Goal: Task Accomplishment & Management: Use online tool/utility

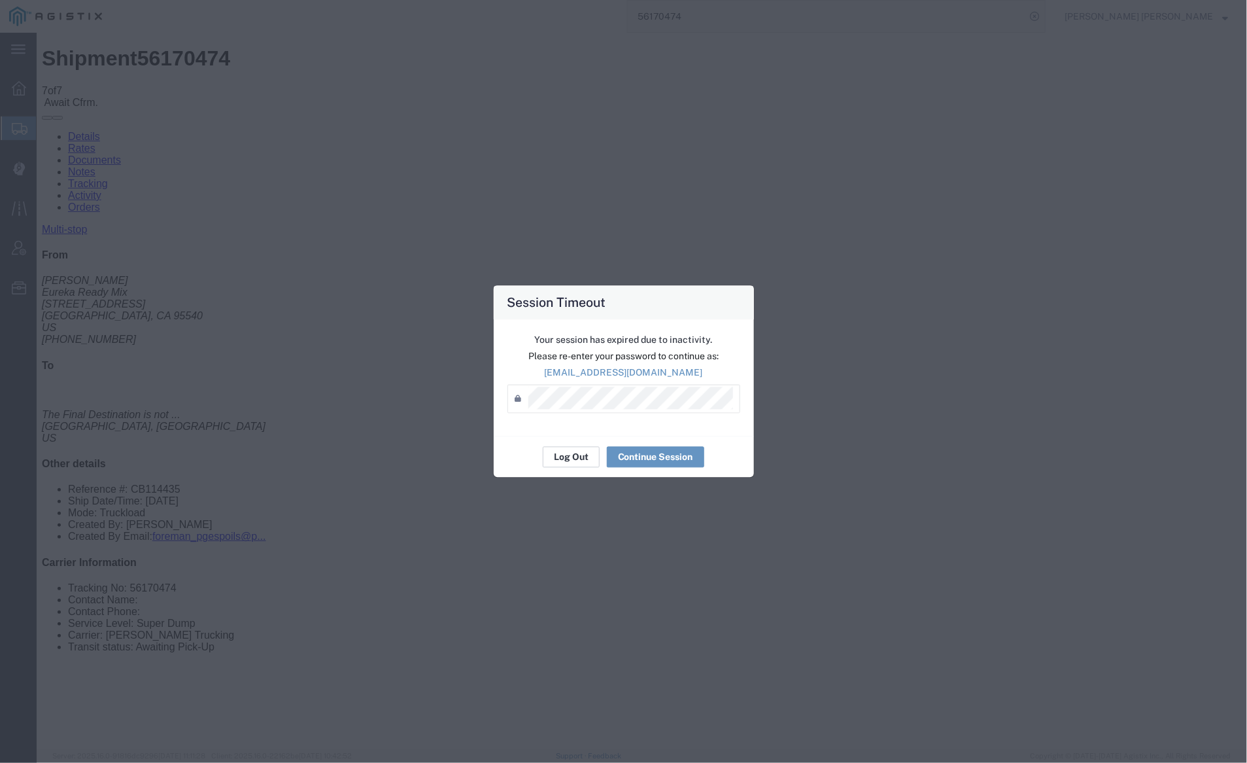
click at [574, 458] on button "Log Out" at bounding box center [571, 457] width 57 height 21
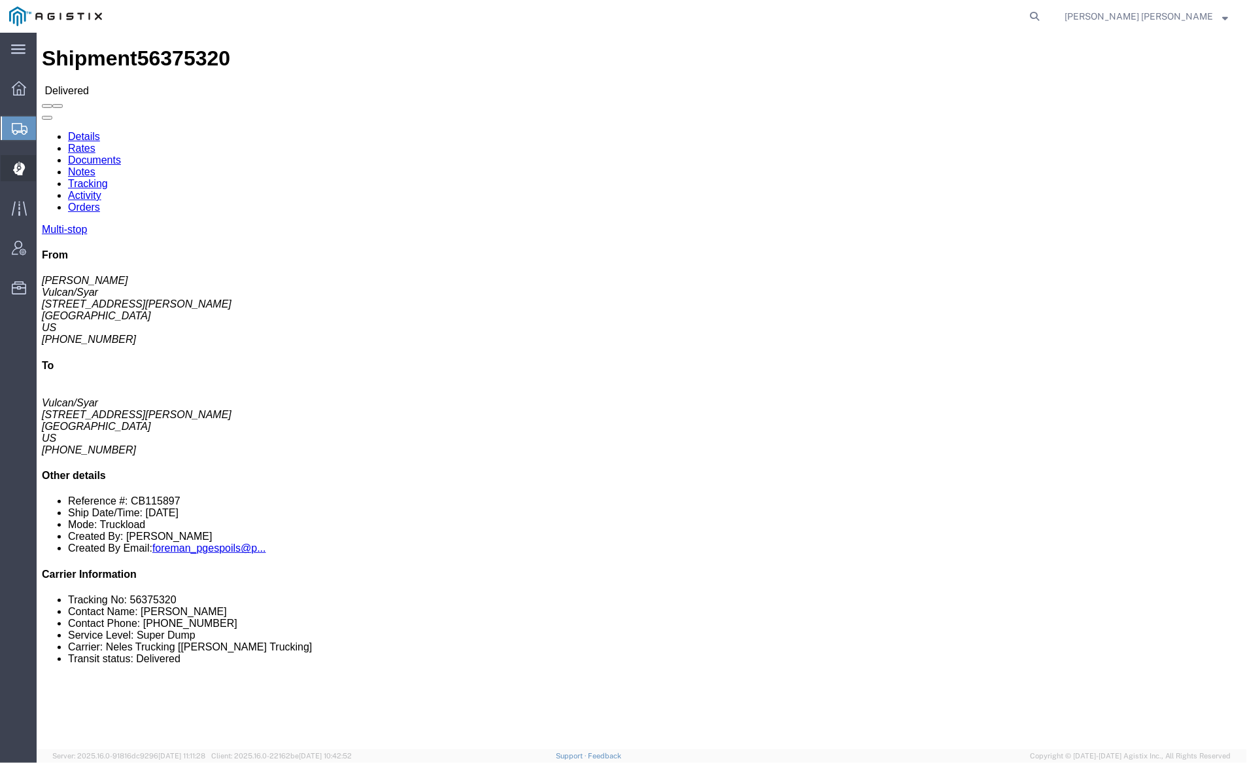
click at [45, 170] on span "Dispatch Manager" at bounding box center [40, 168] width 9 height 26
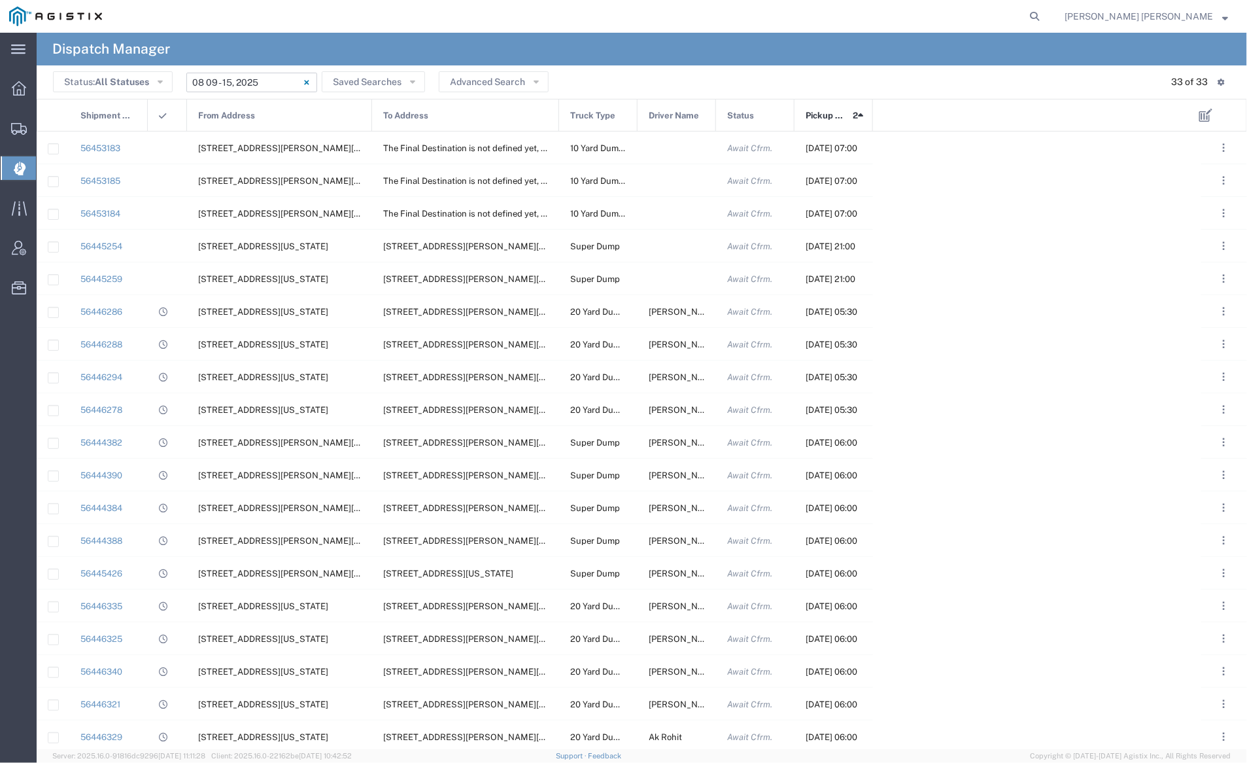
click at [236, 80] on input "[DATE] - [DATE]" at bounding box center [251, 83] width 131 height 20
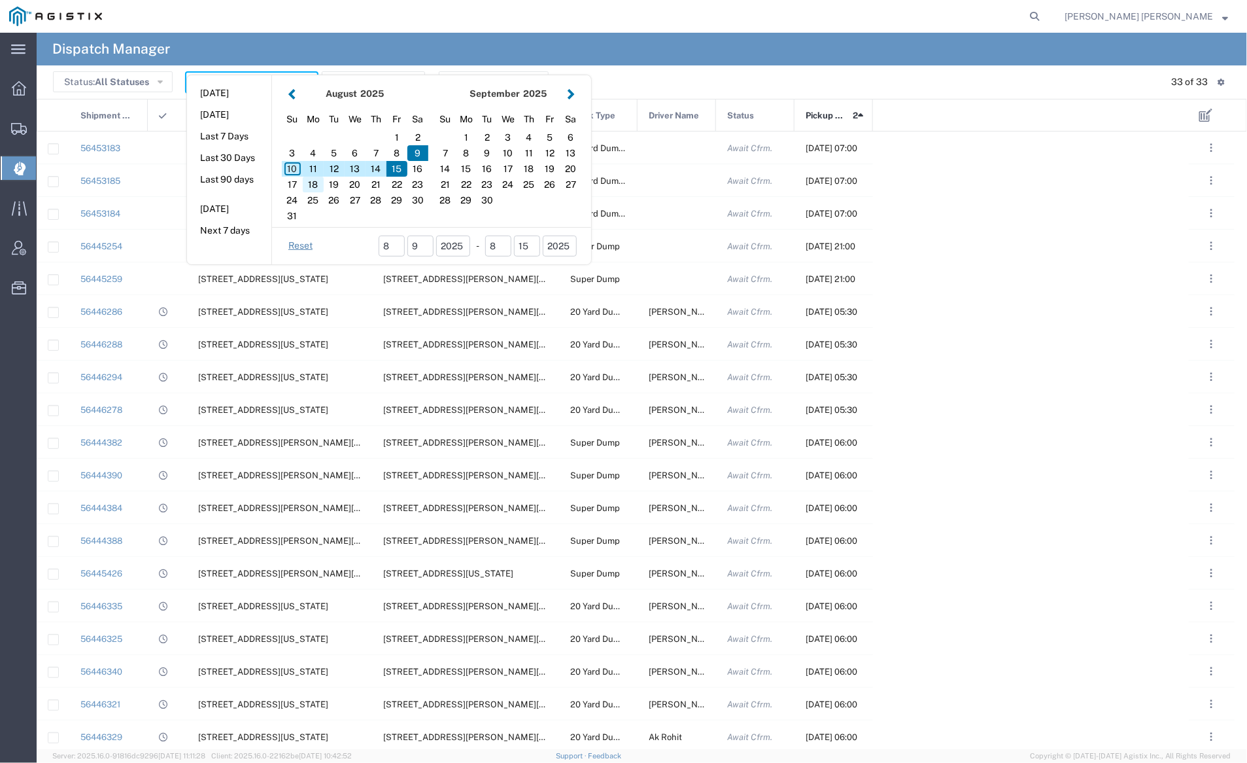
click at [314, 181] on div "18" at bounding box center [313, 185] width 21 height 16
type input "[DATE]"
type input "[DATE] - [DATE]"
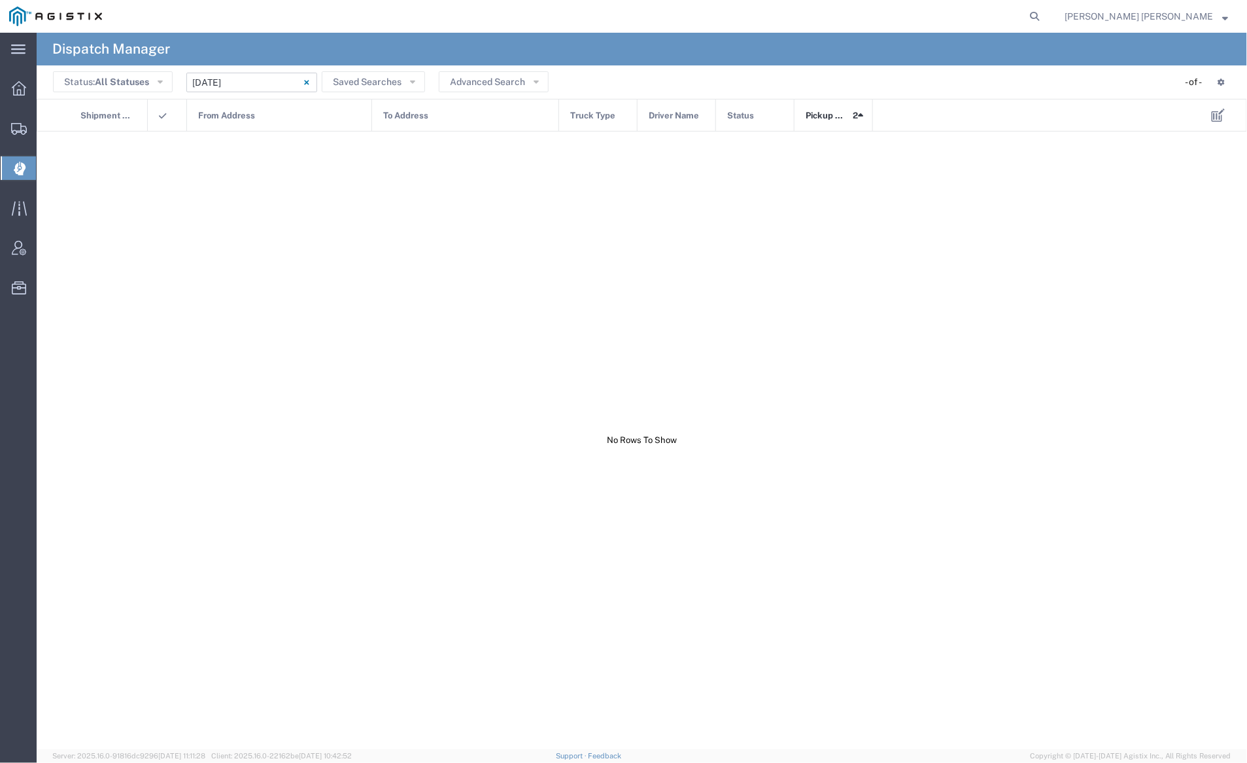
click at [262, 86] on input "[DATE] - [DATE]" at bounding box center [251, 83] width 131 height 20
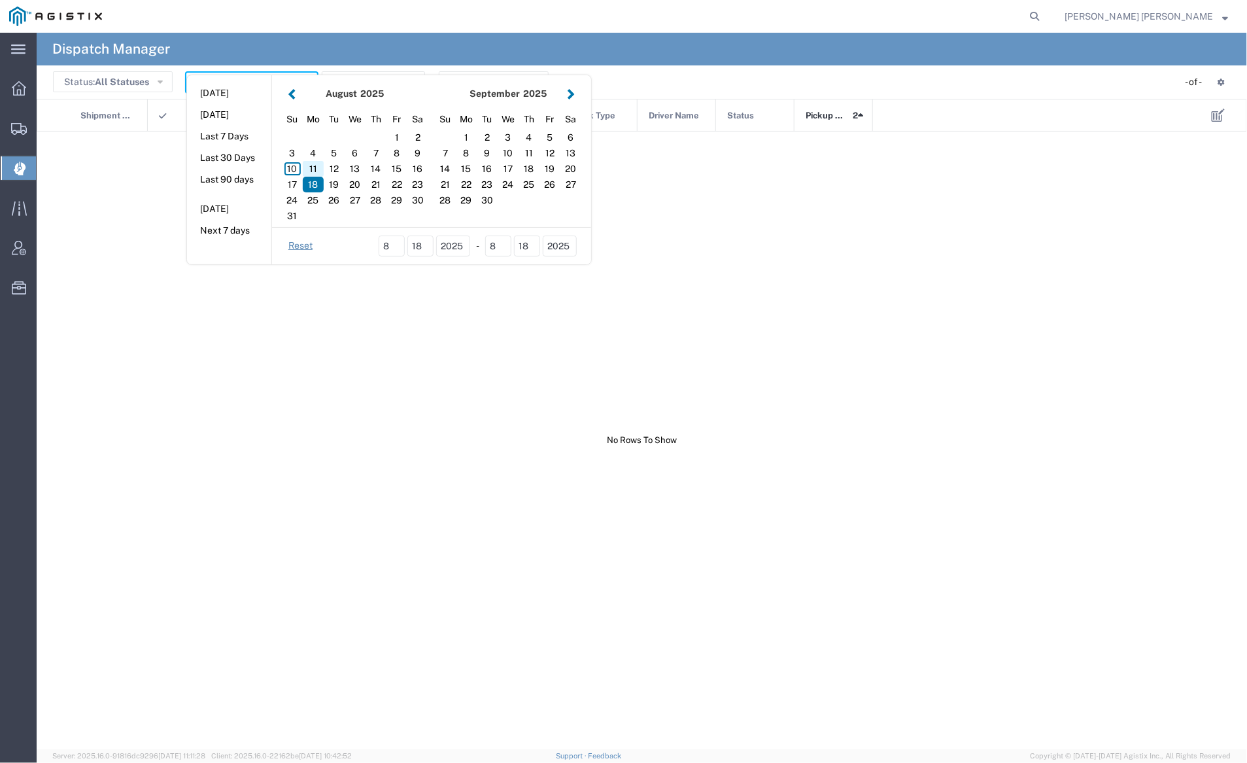
click at [311, 163] on div "11" at bounding box center [313, 169] width 21 height 16
type input "[DATE]"
type input "[DATE] - [DATE]"
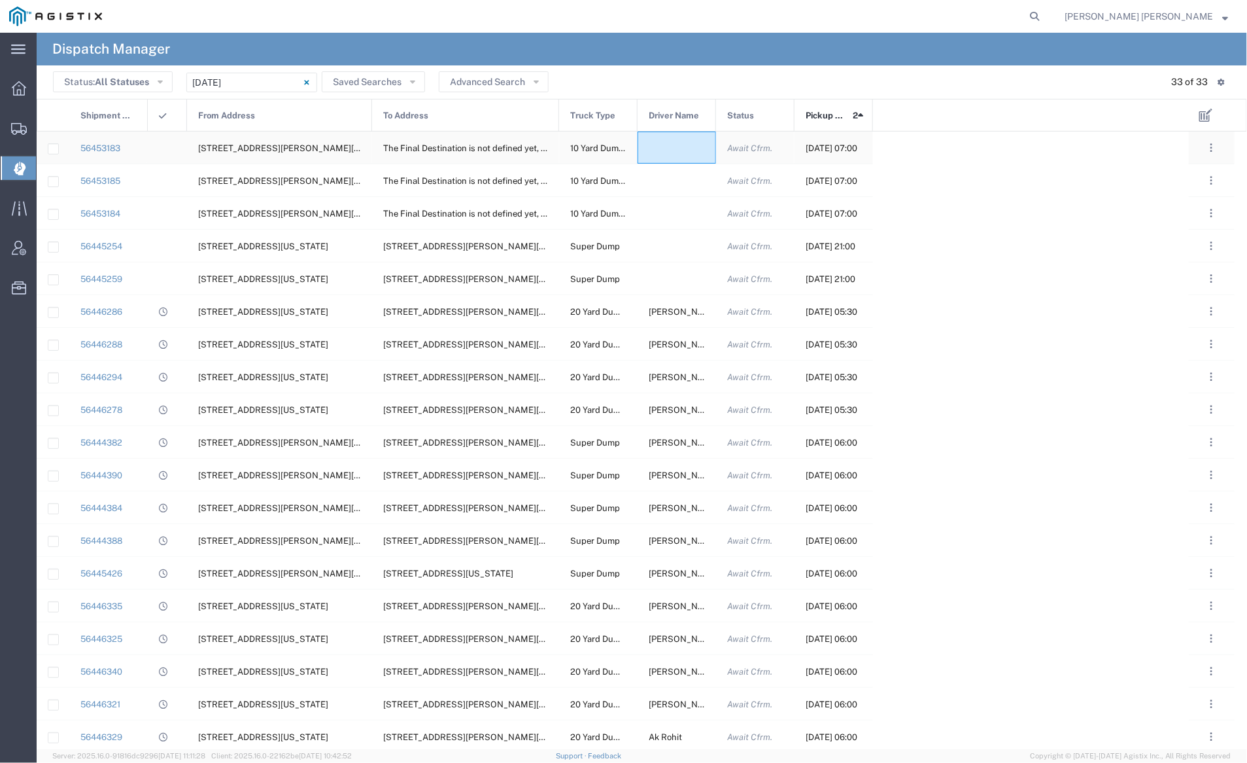
click at [704, 161] on div at bounding box center [677, 147] width 78 height 32
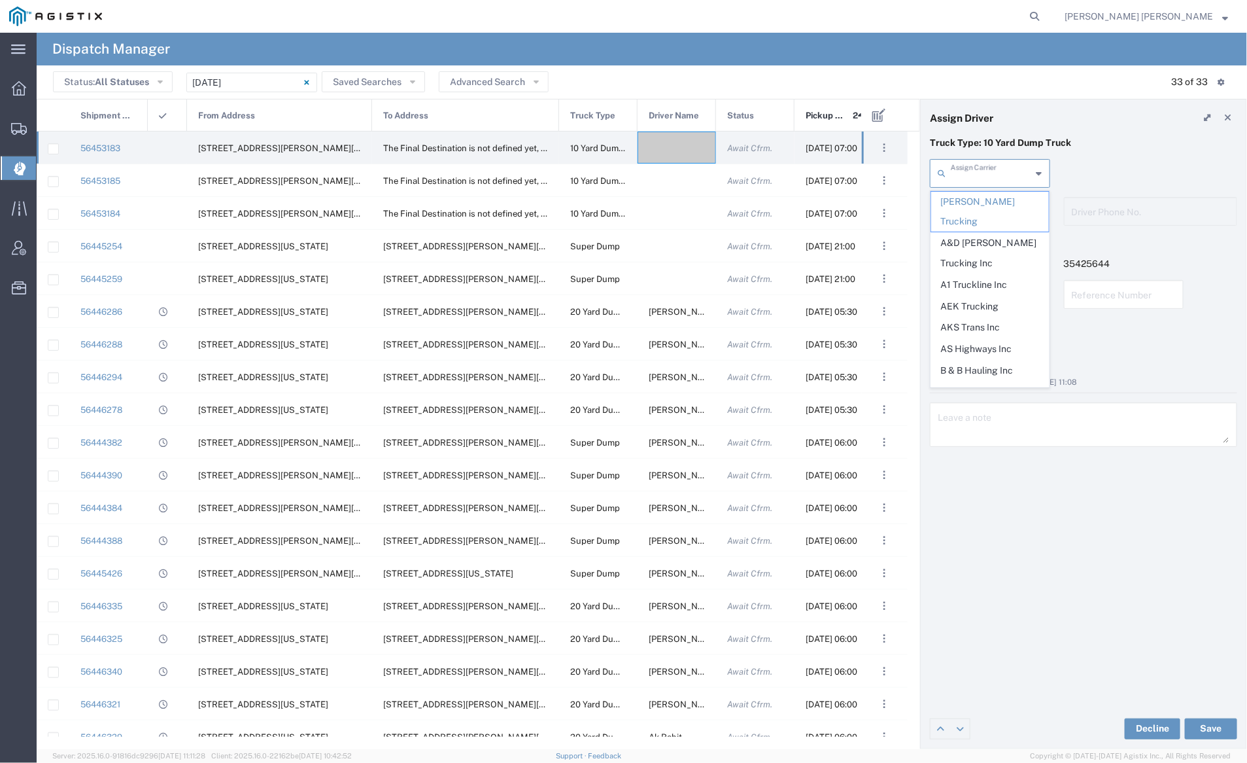
click at [976, 175] on input "text" at bounding box center [991, 172] width 81 height 23
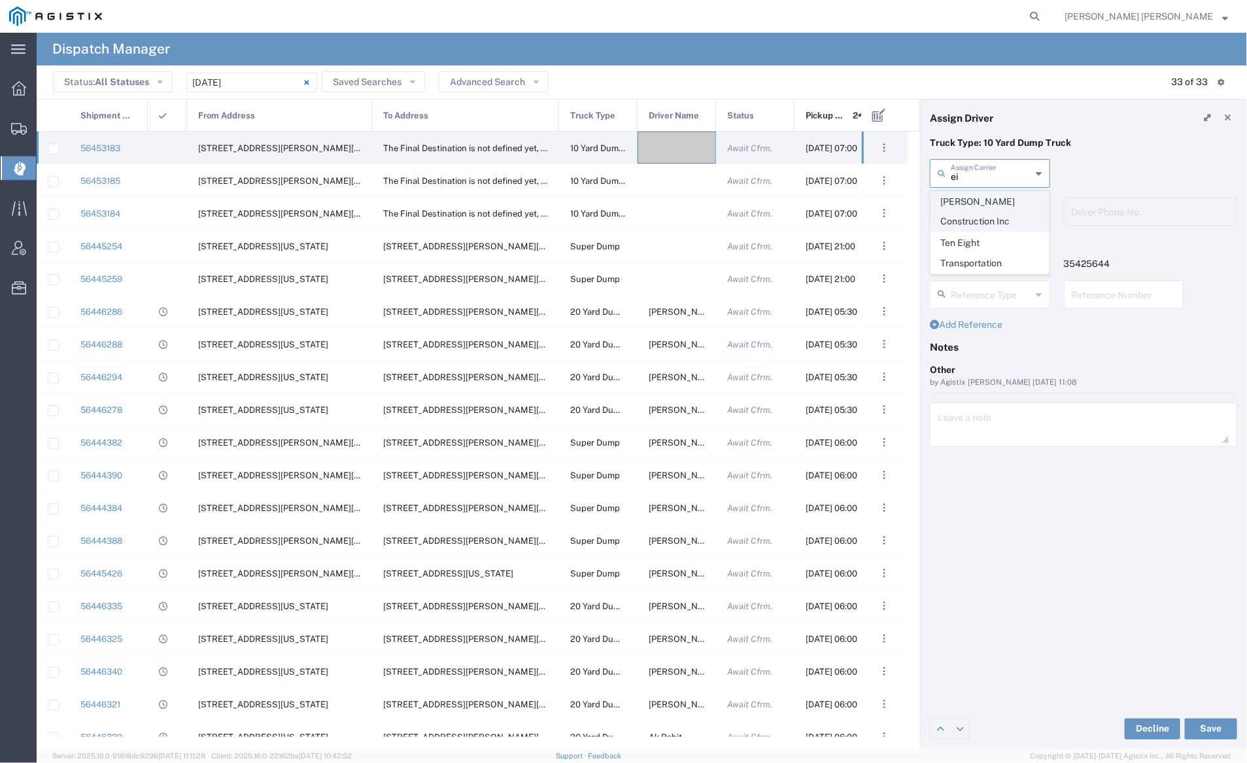
click at [984, 201] on span "[PERSON_NAME] Construction Inc" at bounding box center [990, 212] width 118 height 41
type input "Eisenhauer Construction Inc"
click at [984, 200] on input "text" at bounding box center [992, 210] width 82 height 23
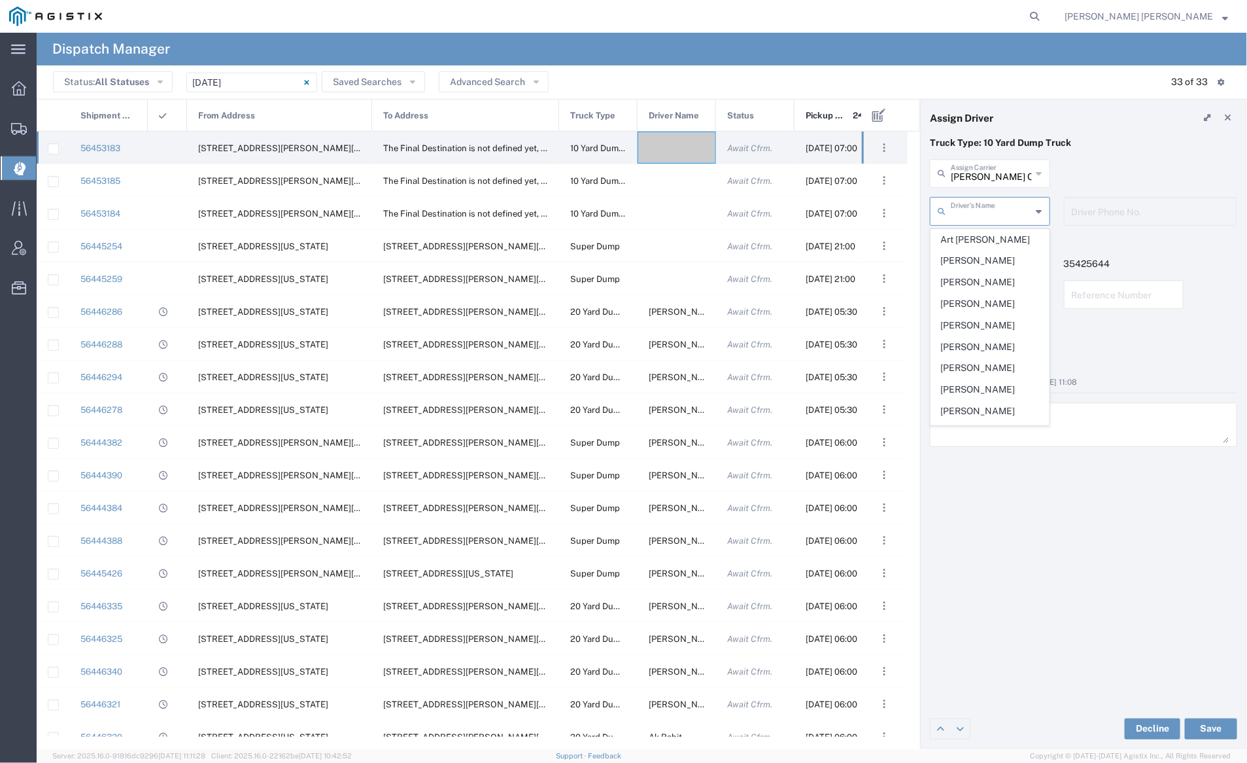
click at [986, 235] on span "Art Casini" at bounding box center [990, 240] width 118 height 20
type input "Art Casini"
type input "7072927224"
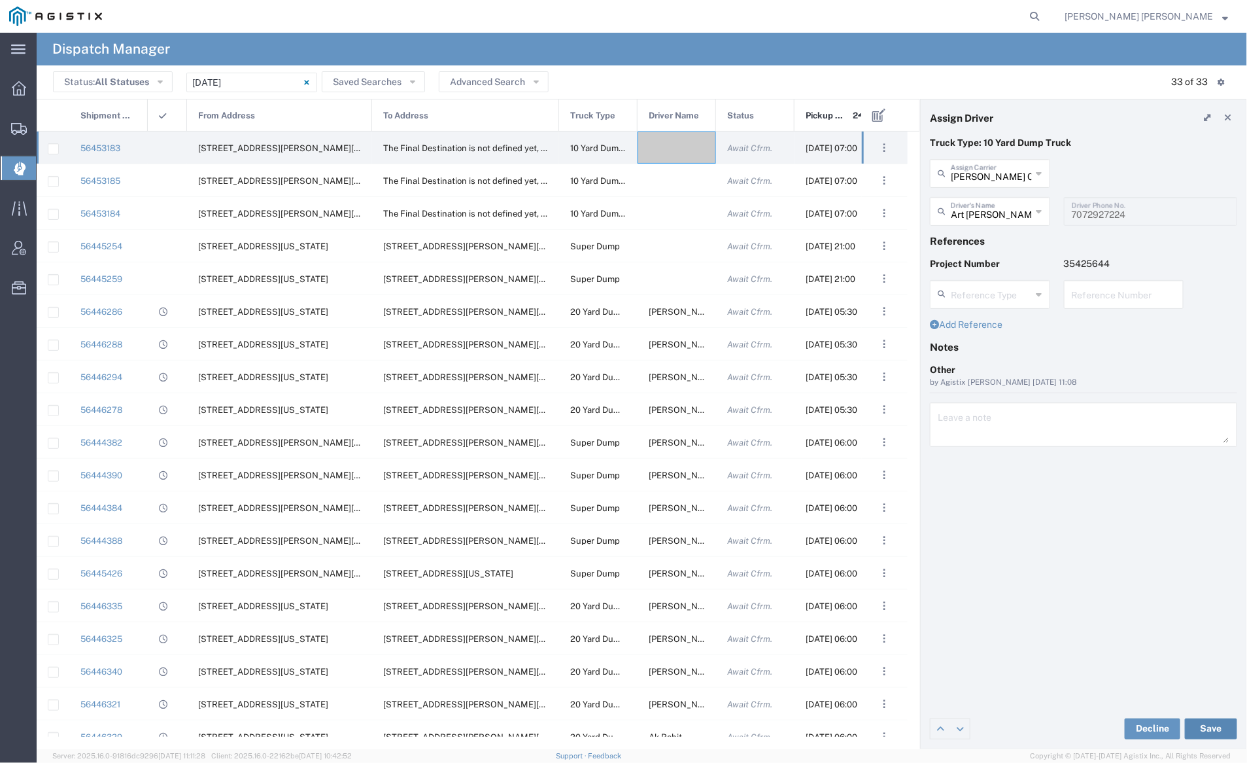
click at [1216, 729] on button "Save" at bounding box center [1211, 728] width 52 height 21
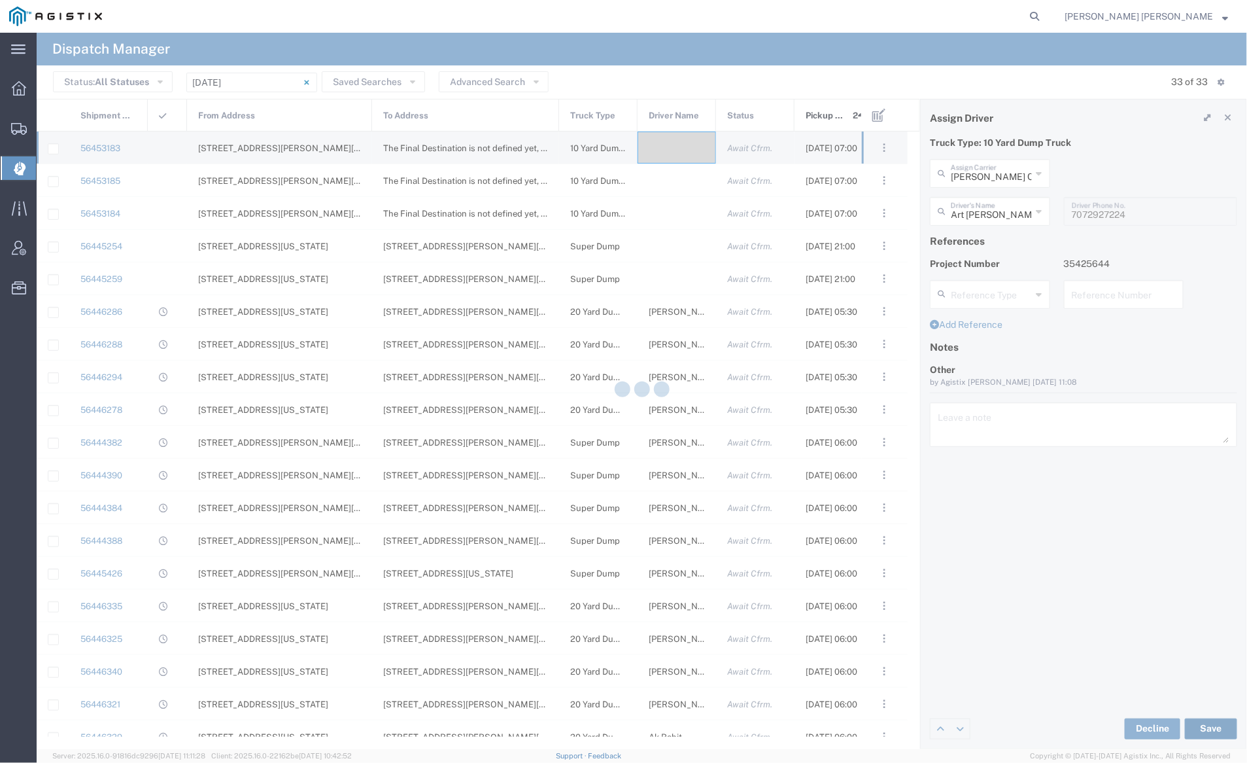
type input "Art Casini"
type input "Eisenhauer Construction Inc"
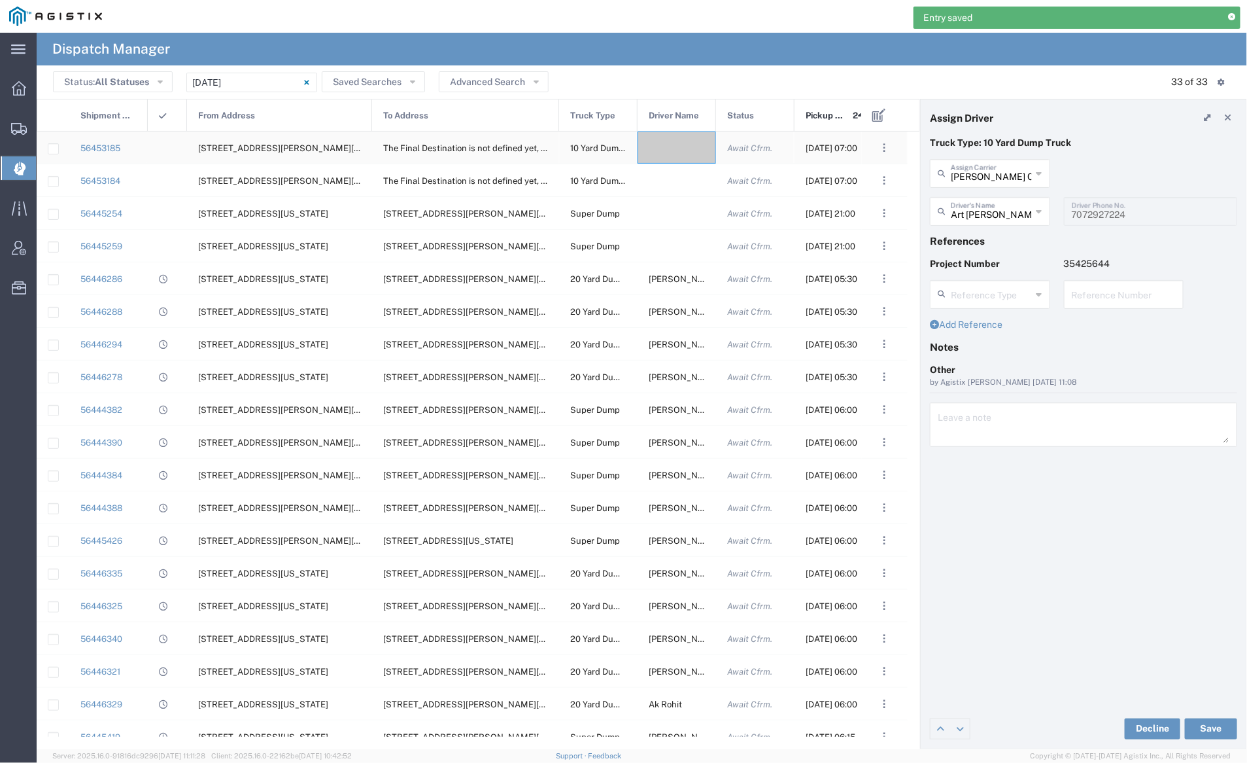
click at [665, 145] on div at bounding box center [677, 147] width 78 height 32
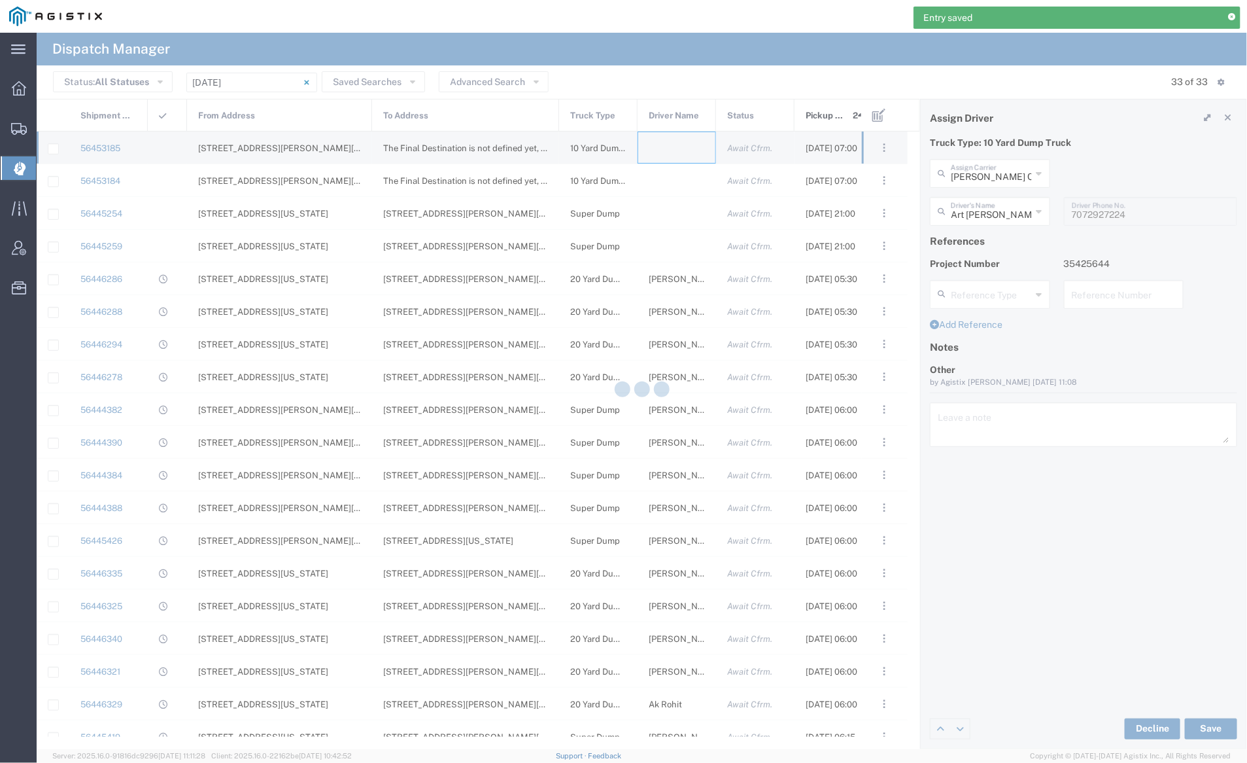
type input "[PERSON_NAME] Trucking"
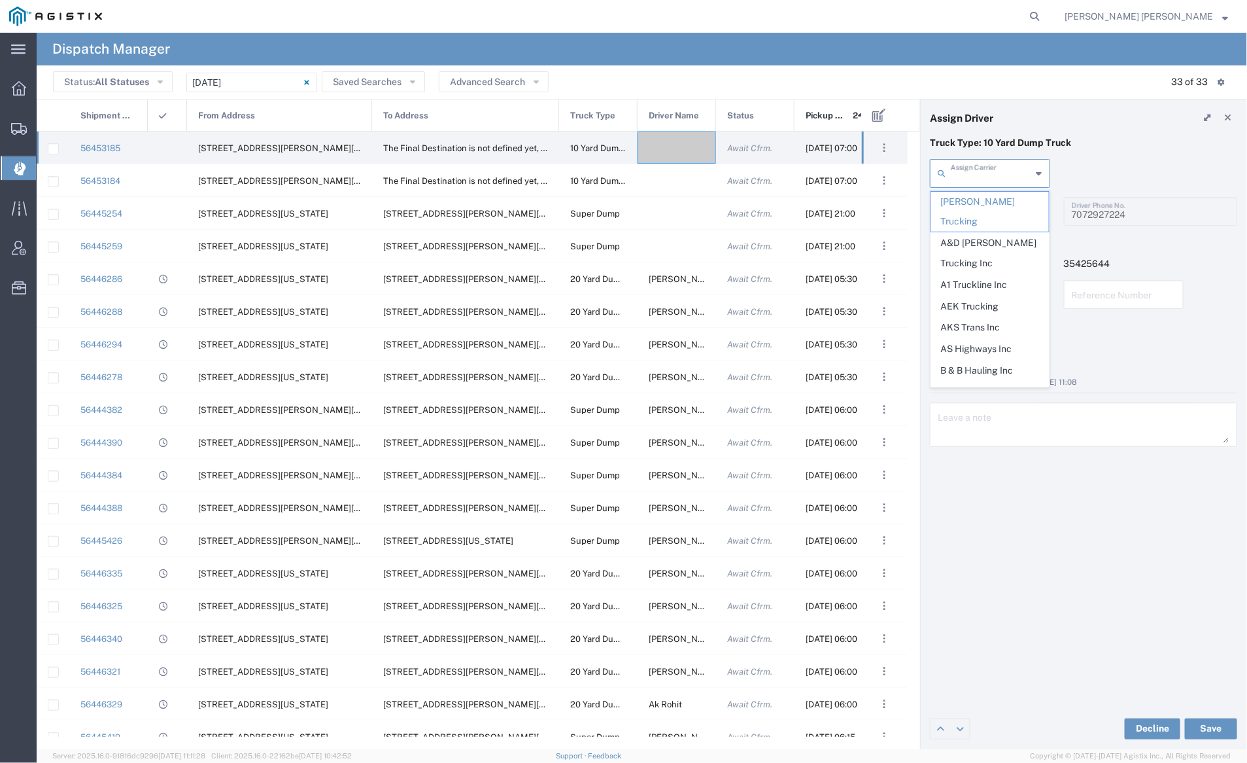
click at [984, 173] on input "text" at bounding box center [991, 172] width 81 height 23
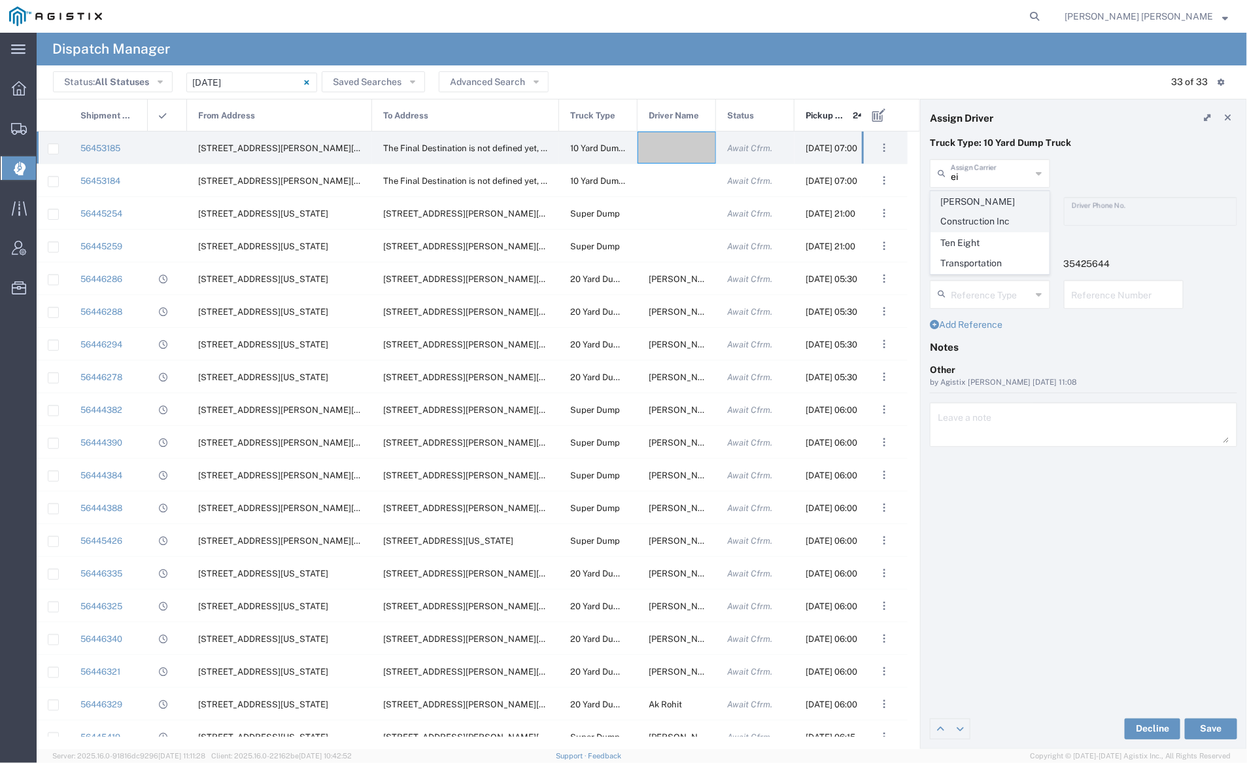
click at [991, 203] on span "Eisenhauer Construction Inc" at bounding box center [990, 212] width 118 height 41
type input "Eisenhauer Construction Inc"
click at [989, 206] on input "text" at bounding box center [992, 210] width 82 height 23
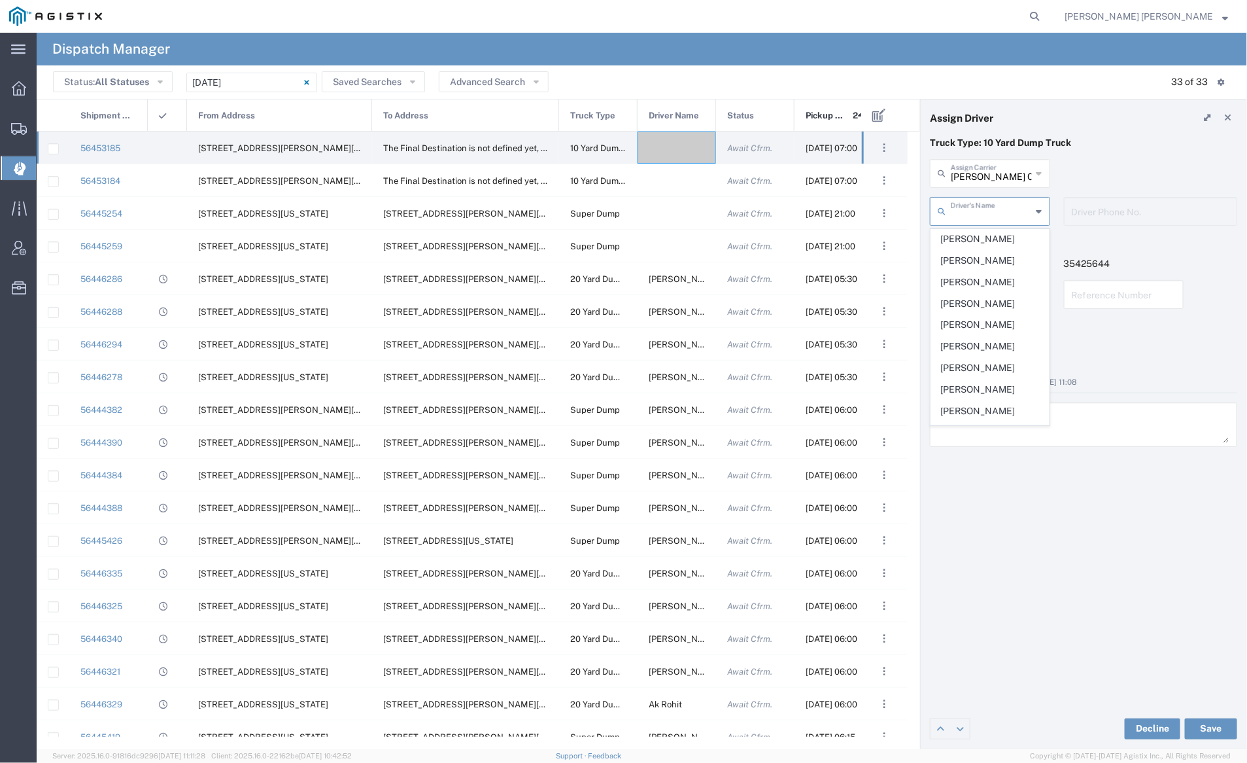
scroll to position [156, 0]
click at [993, 374] on span "Ken Rasmussen" at bounding box center [990, 384] width 118 height 20
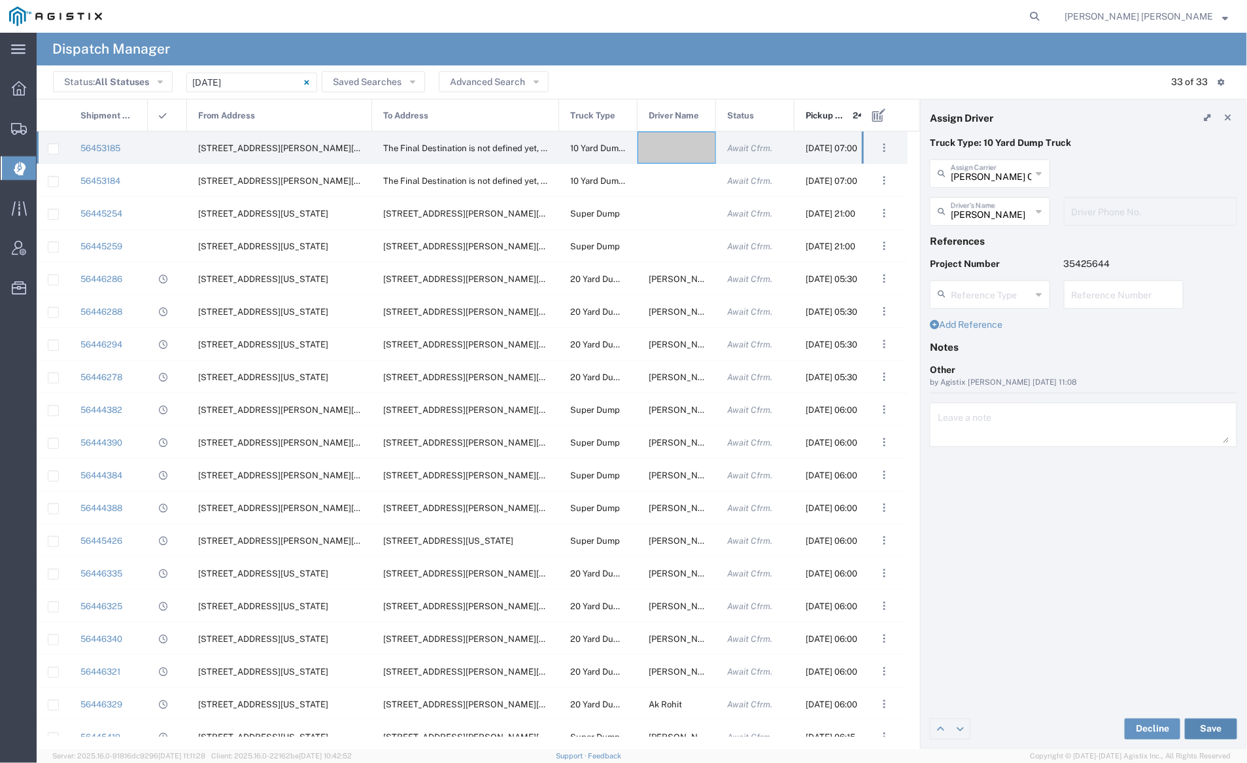
click at [1210, 727] on button "Save" at bounding box center [1211, 728] width 52 height 21
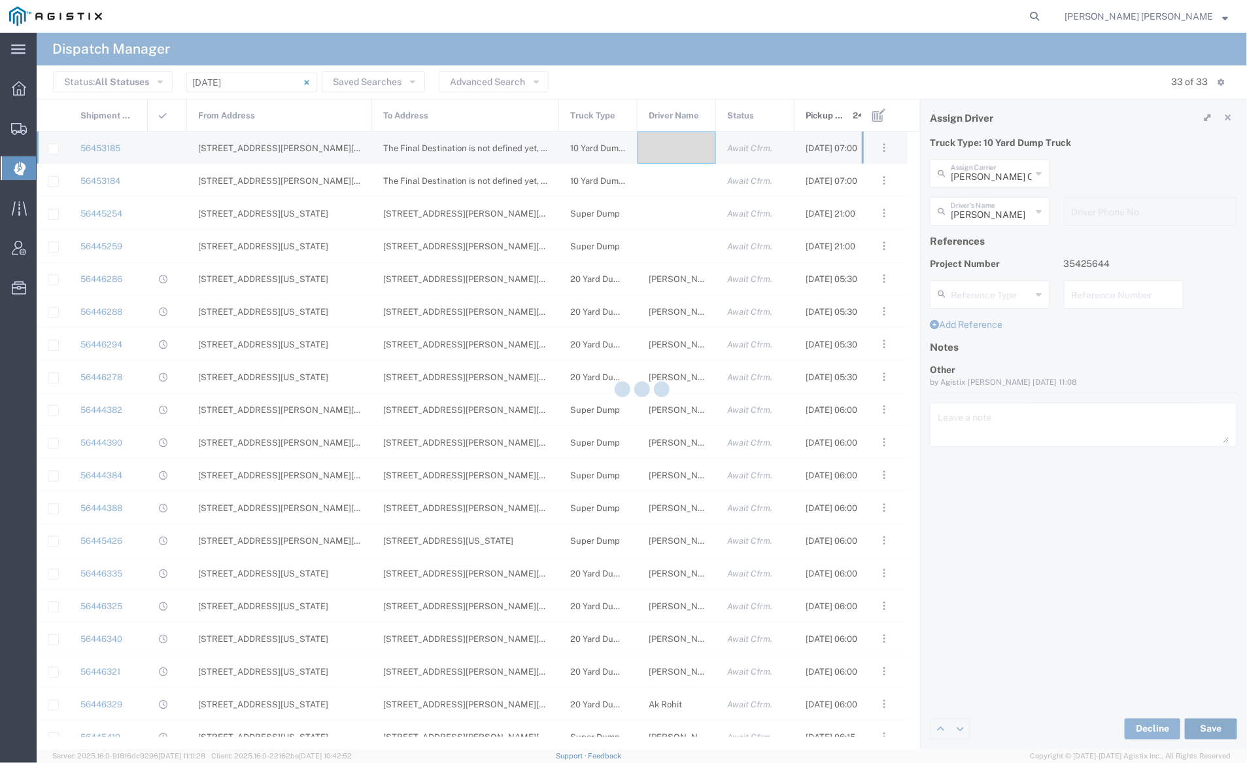
type input "Ken Rasmussen"
type input "Eisenhauer Construction Inc"
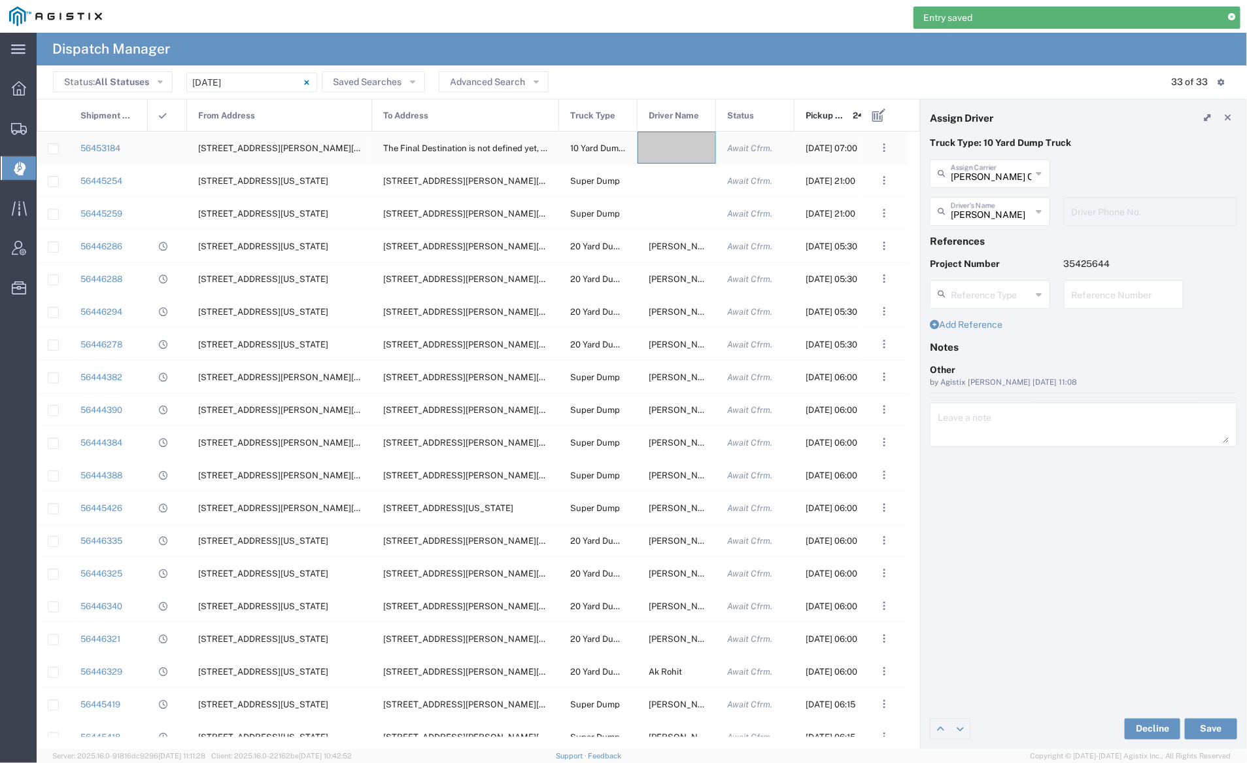
click at [664, 151] on div at bounding box center [677, 147] width 78 height 32
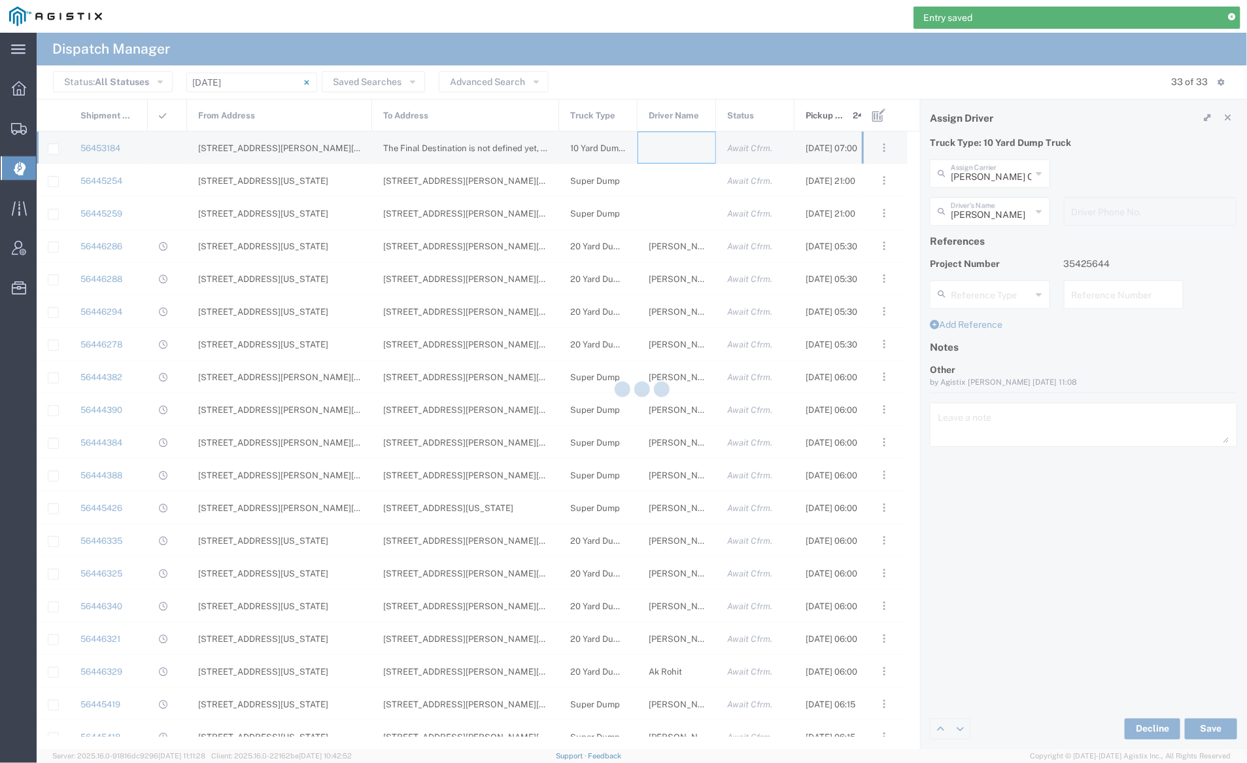
type input "[PERSON_NAME] Trucking"
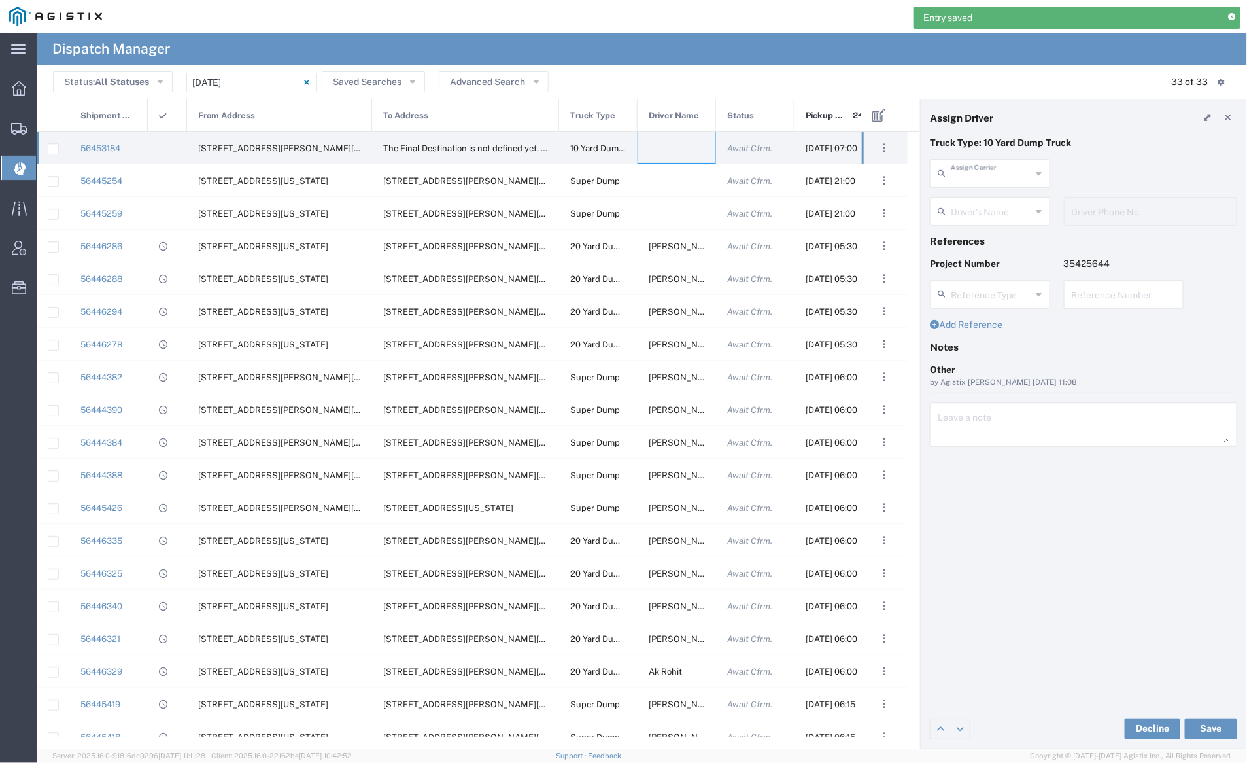
click at [980, 181] on input "text" at bounding box center [991, 172] width 81 height 23
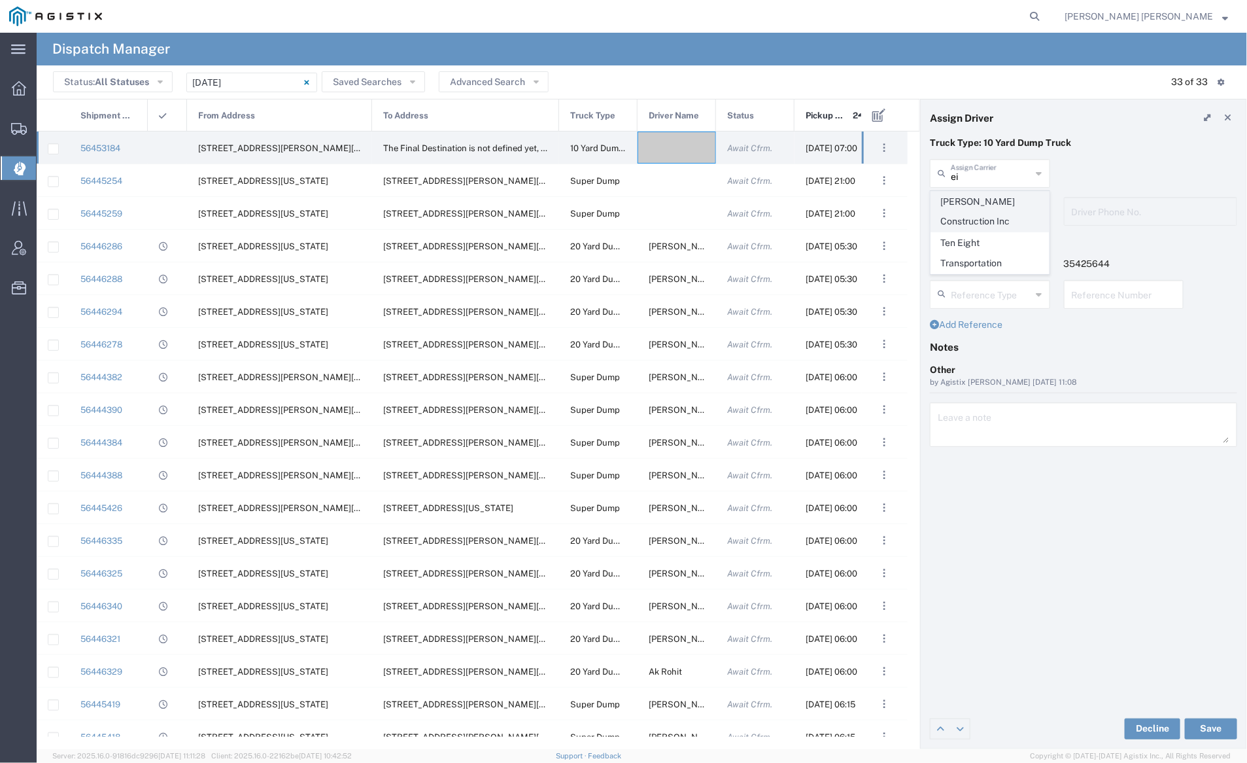
click at [991, 201] on span "Eisenhauer Construction Inc" at bounding box center [990, 212] width 118 height 41
type input "Eisenhauer Construction Inc"
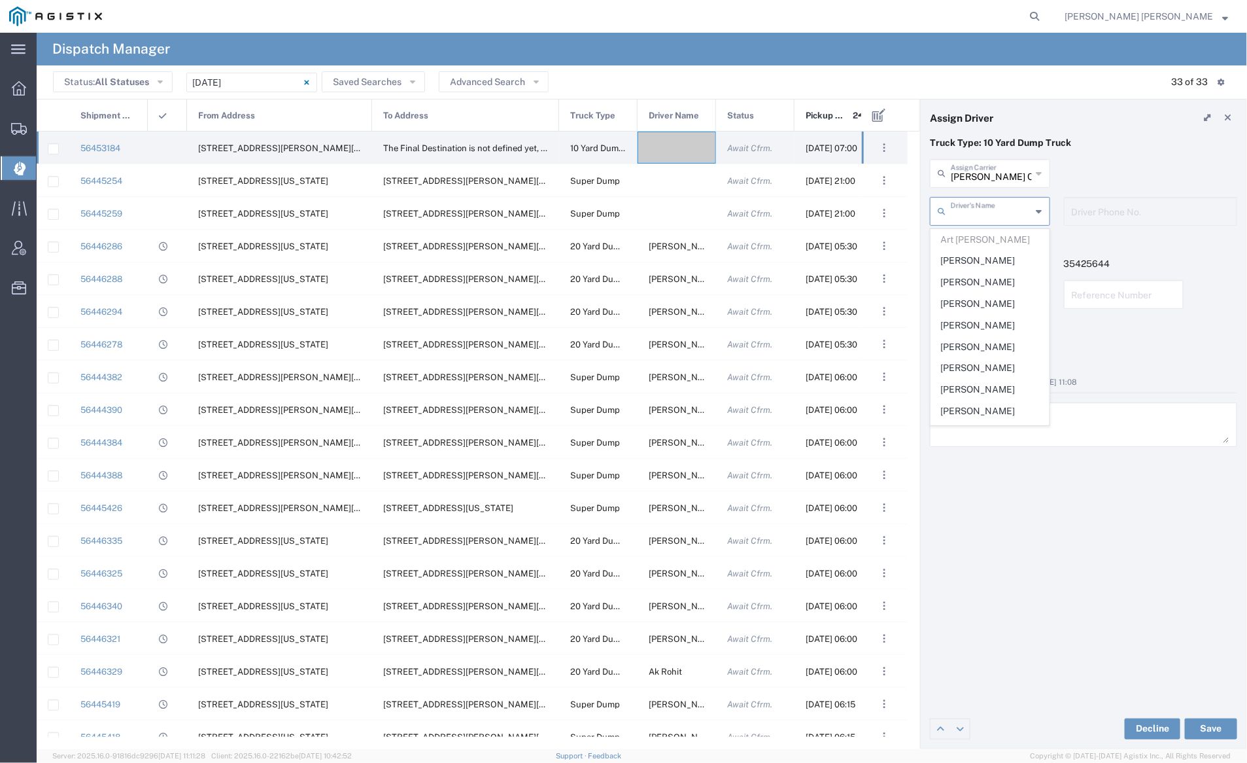
click at [989, 205] on input "text" at bounding box center [991, 210] width 81 height 23
click at [988, 374] on span "Mario Ricardi" at bounding box center [990, 383] width 118 height 20
type input "Mario Ricardi"
type input "(707) 835-4025"
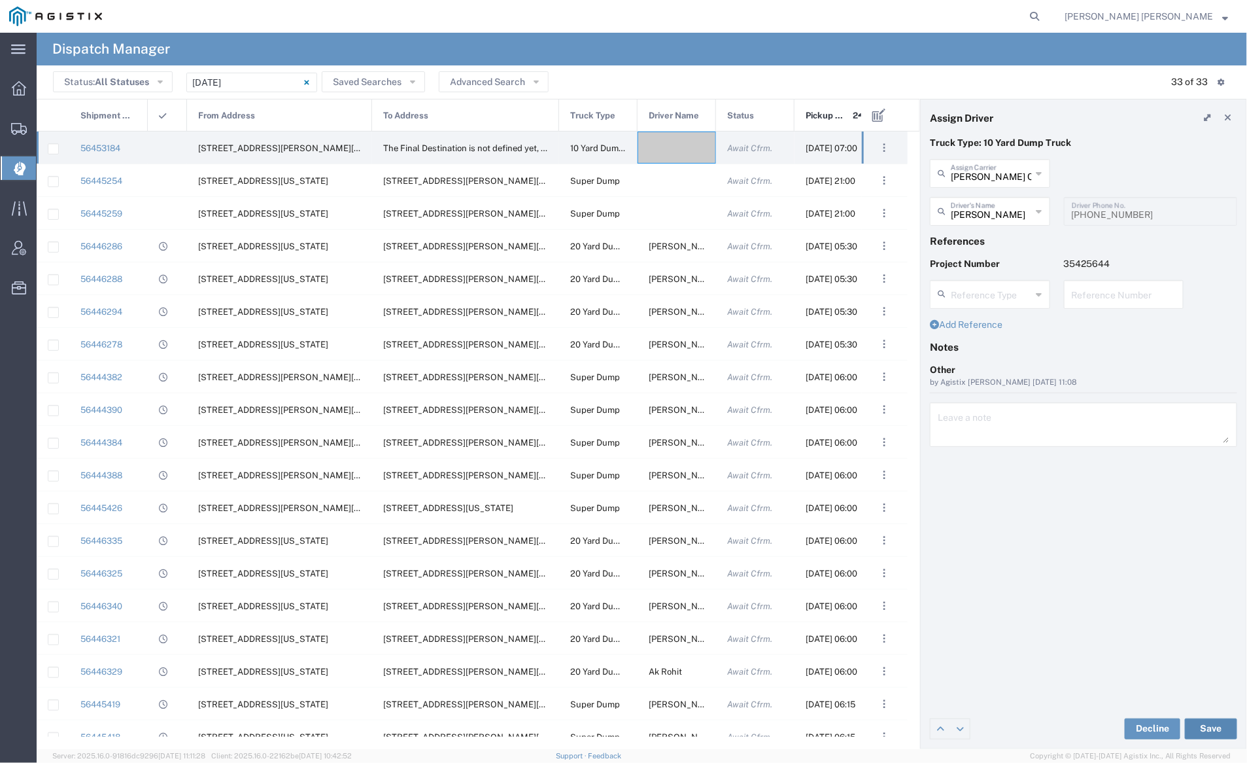
click at [1211, 731] on button "Save" at bounding box center [1211, 728] width 52 height 21
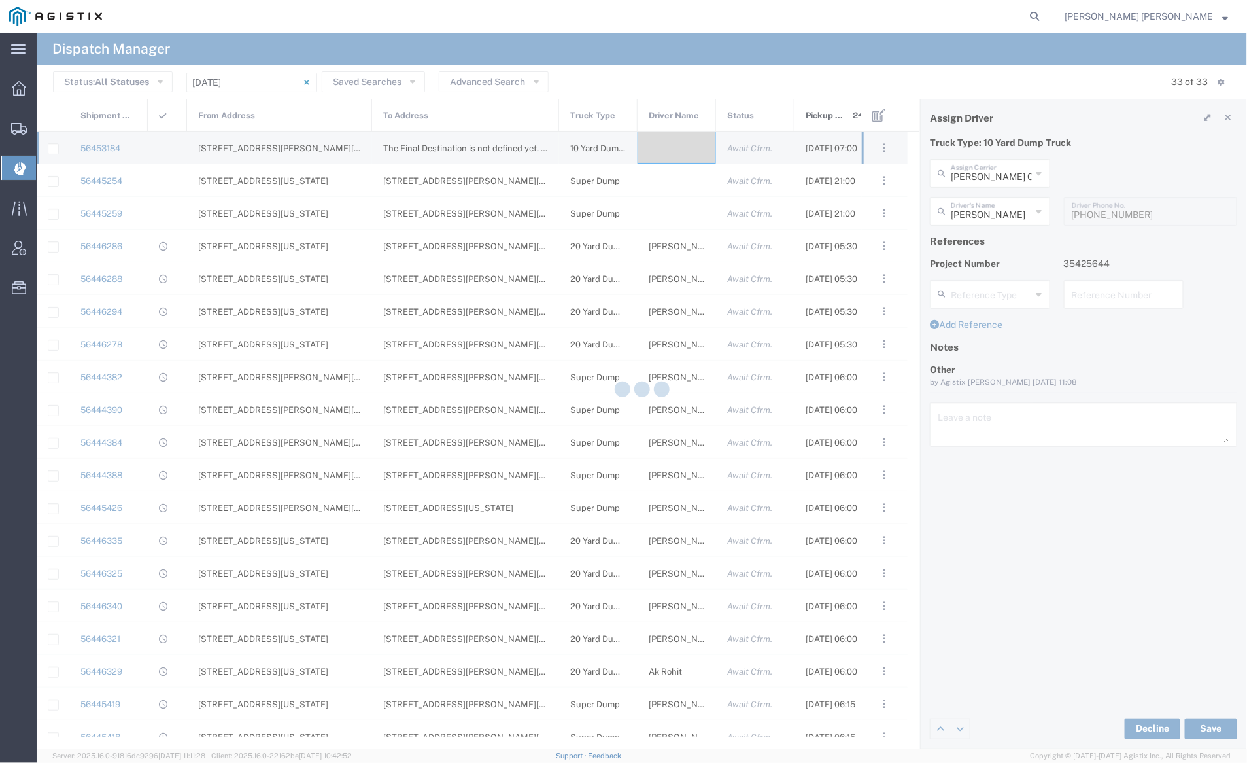
type input "Mario Ricardi"
type input "Eisenhauer Construction Inc"
